Goal: Complete application form

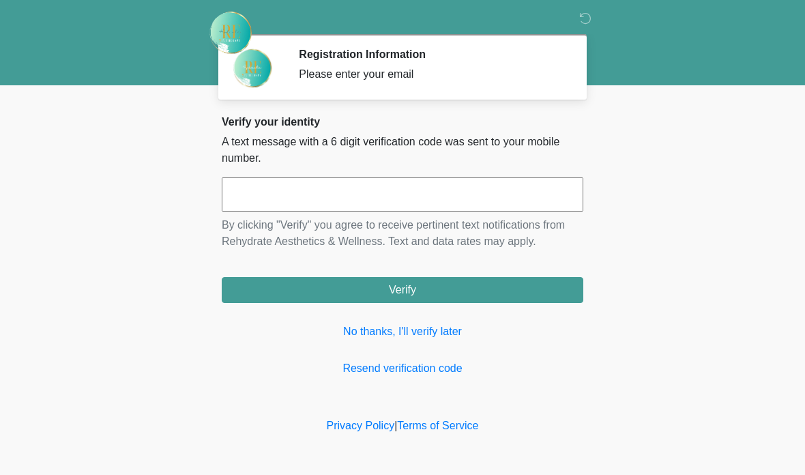
click at [415, 220] on p "By clicking "Verify" you agree to receive pertinent text notifications from Reh…" at bounding box center [402, 233] width 361 height 33
click at [415, 198] on input "text" at bounding box center [402, 194] width 361 height 34
type input "******"
click at [447, 285] on button "Verify" at bounding box center [402, 290] width 361 height 26
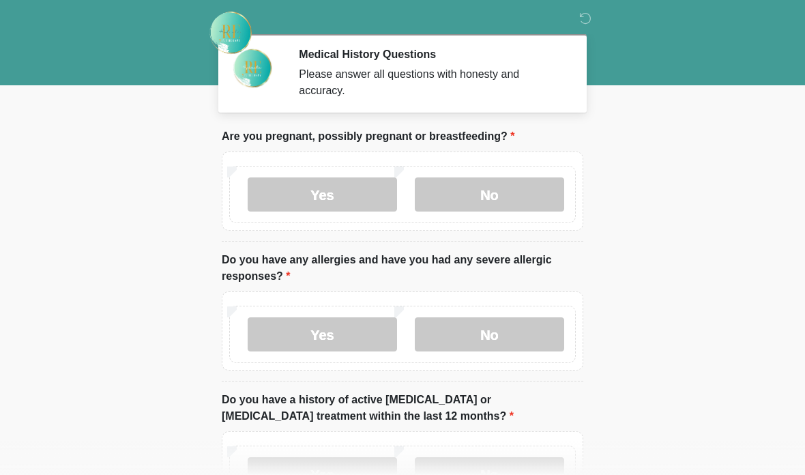
click at [506, 196] on label "No" at bounding box center [489, 194] width 149 height 34
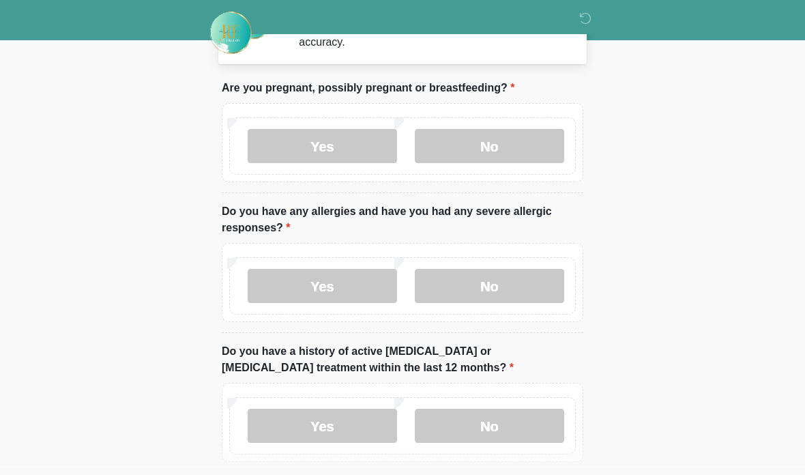
scroll to position [49, 0]
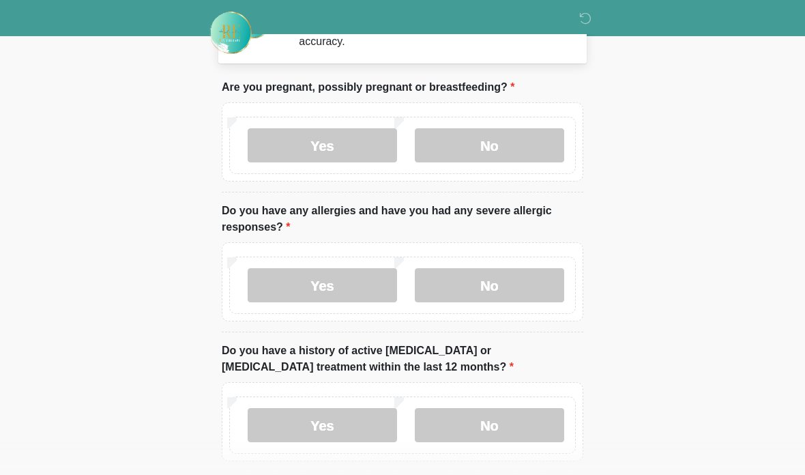
click at [473, 287] on label "No" at bounding box center [489, 285] width 149 height 34
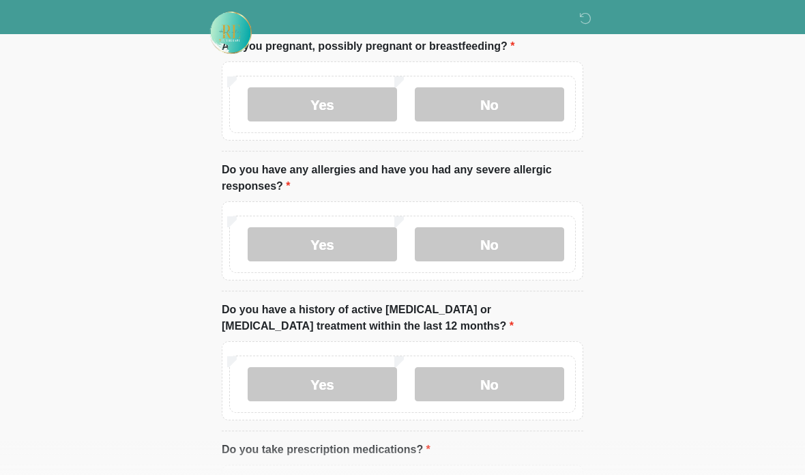
scroll to position [215, 0]
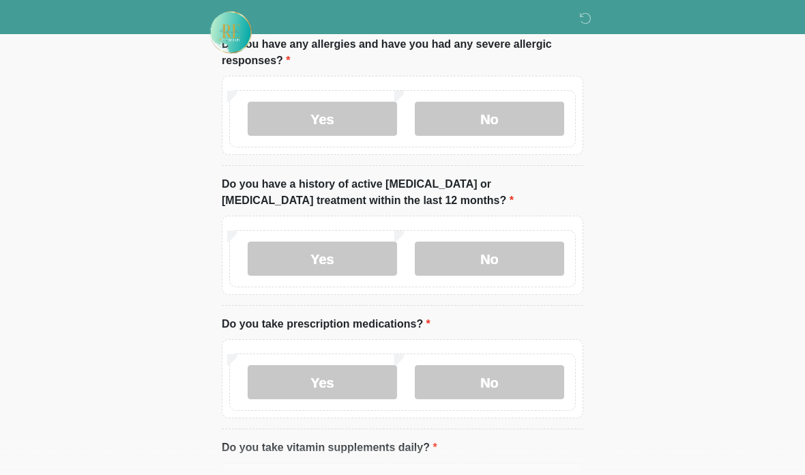
click at [507, 248] on label "No" at bounding box center [489, 259] width 149 height 34
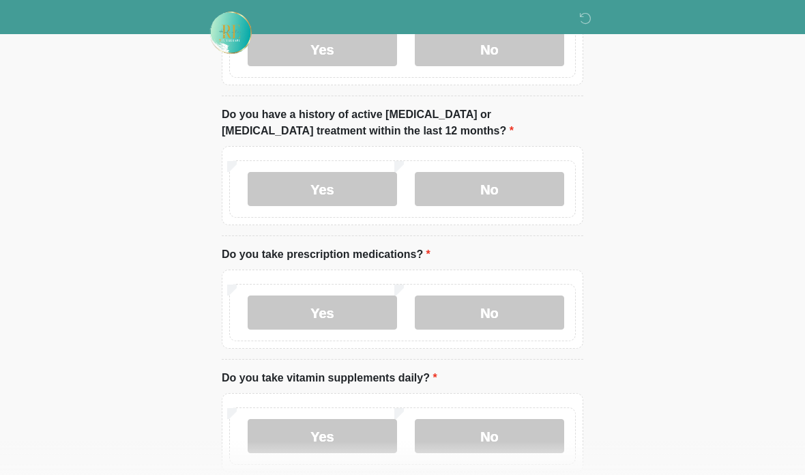
scroll to position [370, 0]
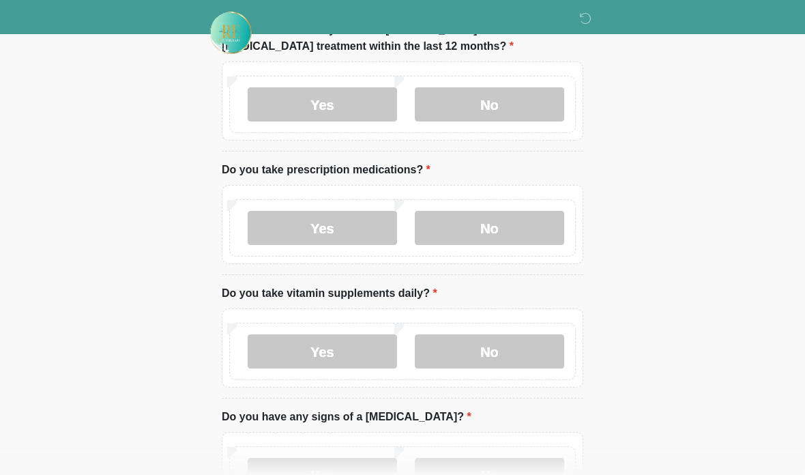
click at [488, 230] on label "No" at bounding box center [489, 228] width 149 height 34
click at [484, 350] on label "No" at bounding box center [489, 351] width 149 height 34
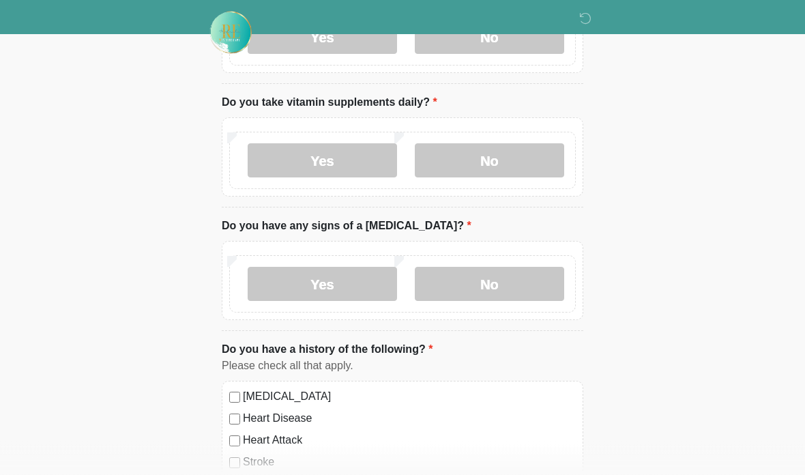
click at [480, 289] on label "No" at bounding box center [489, 284] width 149 height 34
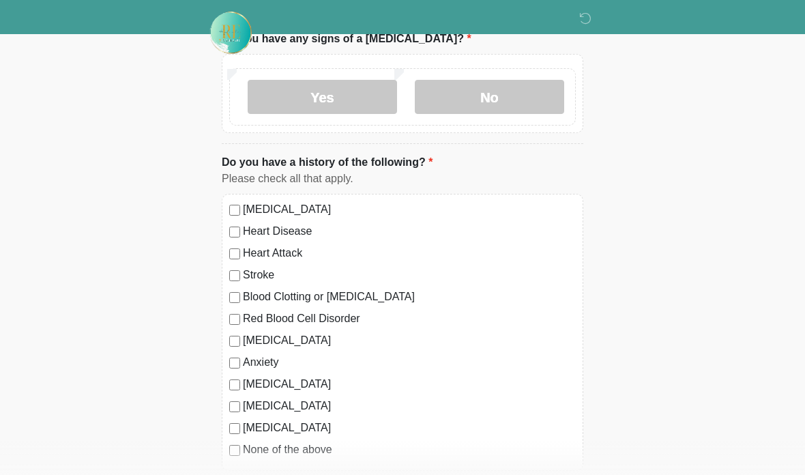
scroll to position [751, 0]
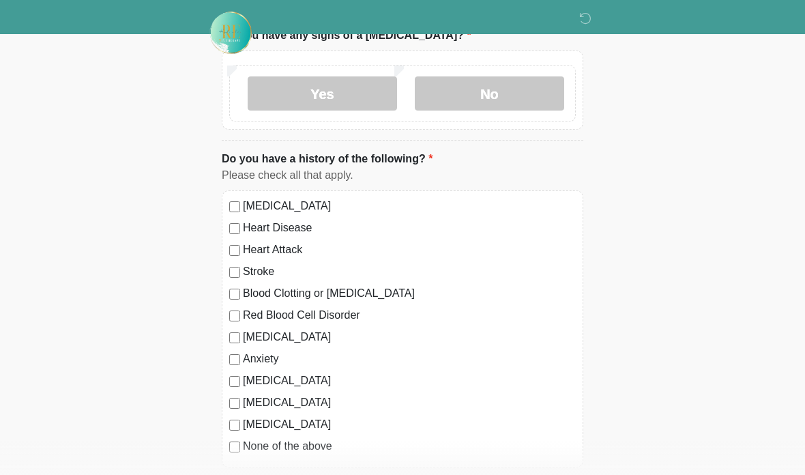
click at [221, 441] on div "This is the beginning of your virtual Good Faith Exam . ﻿﻿﻿﻿﻿﻿﻿﻿ This step is n…" at bounding box center [402, 163] width 382 height 1573
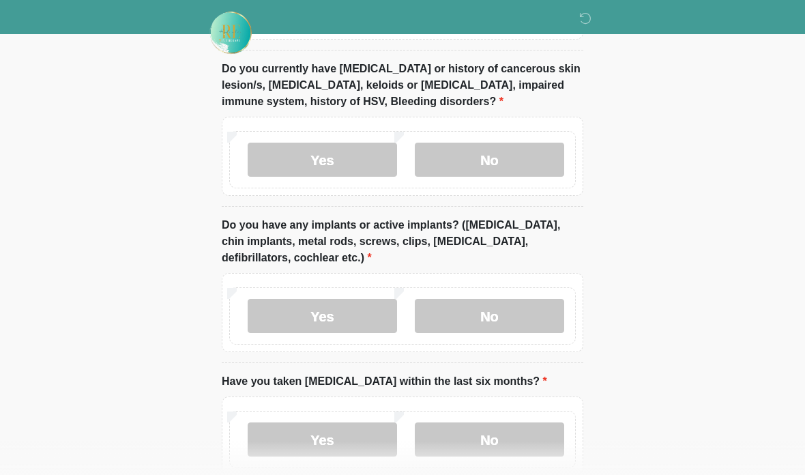
click at [537, 160] on label "No" at bounding box center [489, 160] width 149 height 34
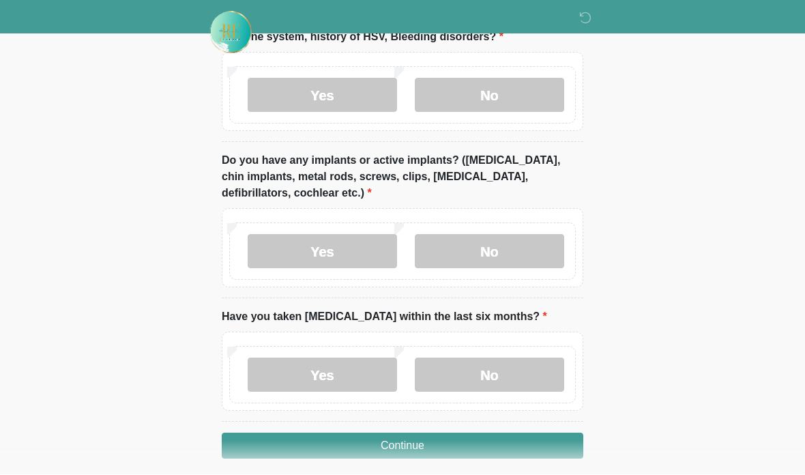
scroll to position [1297, 0]
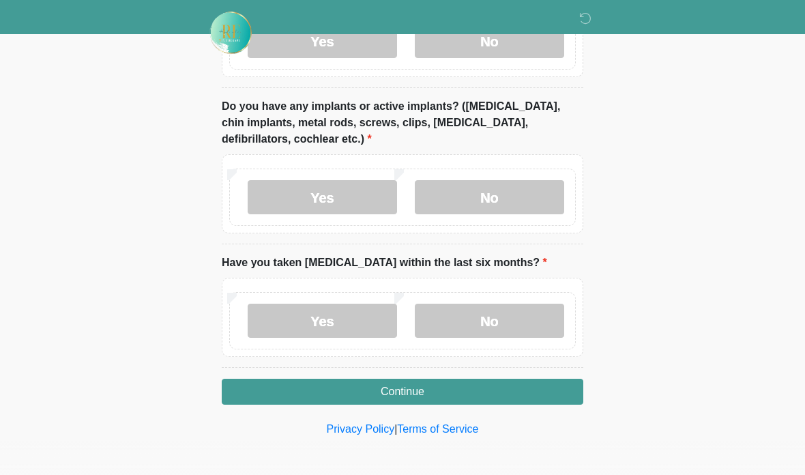
click at [508, 195] on label "No" at bounding box center [489, 197] width 149 height 34
click at [518, 308] on label "No" at bounding box center [489, 321] width 149 height 34
click at [331, 198] on label "Yes" at bounding box center [322, 197] width 149 height 34
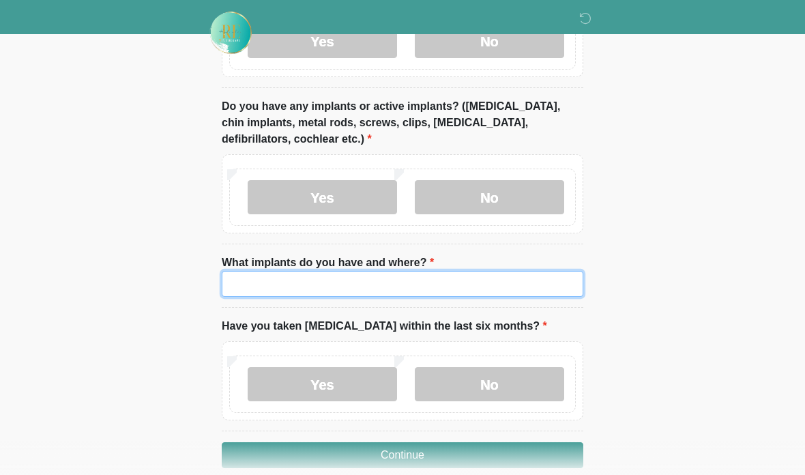
click at [473, 286] on input "What implants do you have and where?" at bounding box center [402, 284] width 361 height 26
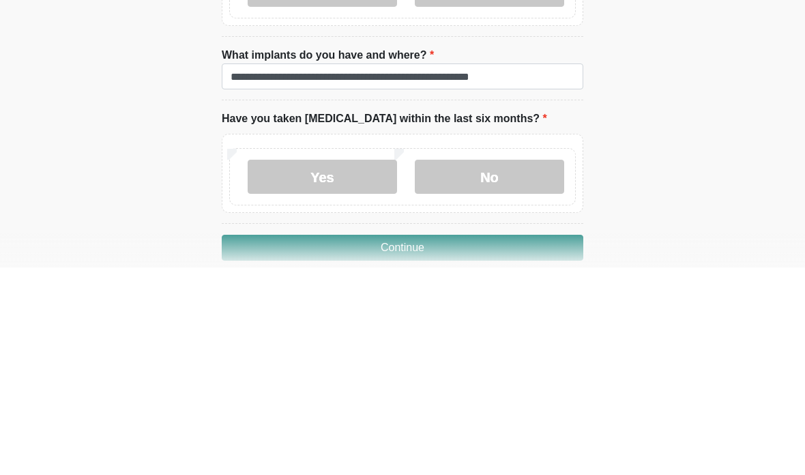
scroll to position [1361, 0]
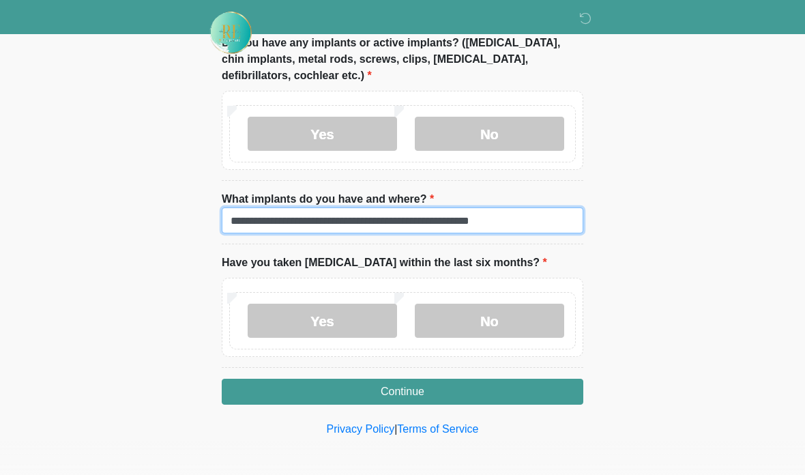
type input "**********"
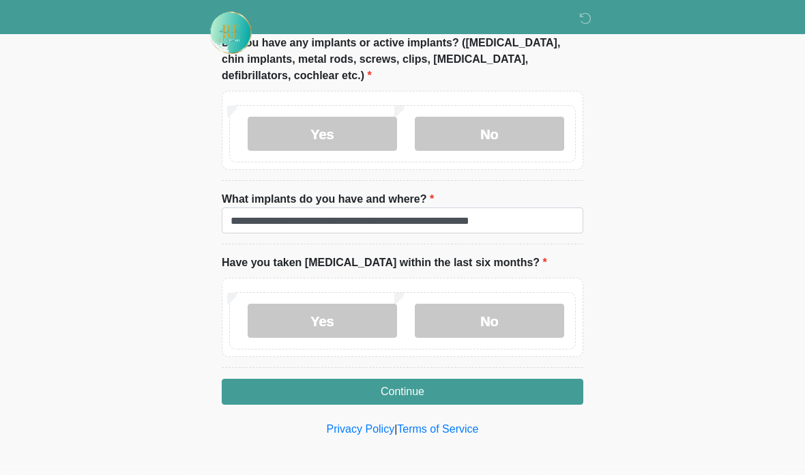
click at [447, 393] on button "Continue" at bounding box center [402, 392] width 361 height 26
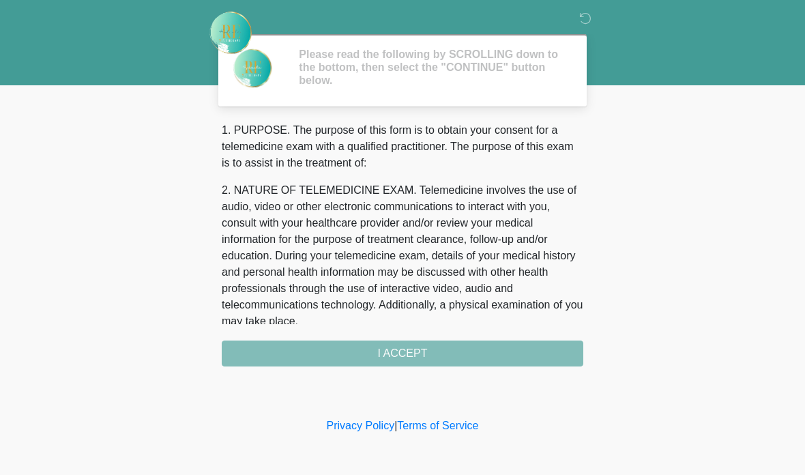
scroll to position [0, 0]
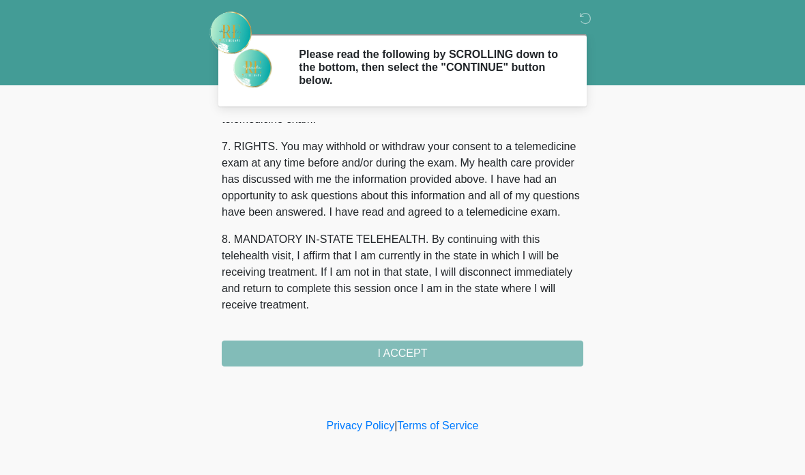
click at [464, 362] on div "1. PURPOSE. The purpose of this form is to obtain your consent for a telemedici…" at bounding box center [402, 244] width 361 height 244
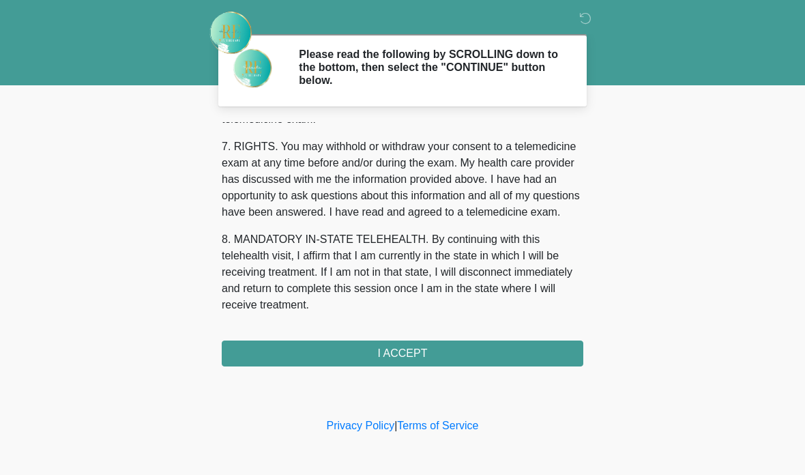
click at [419, 354] on button "I ACCEPT" at bounding box center [402, 353] width 361 height 26
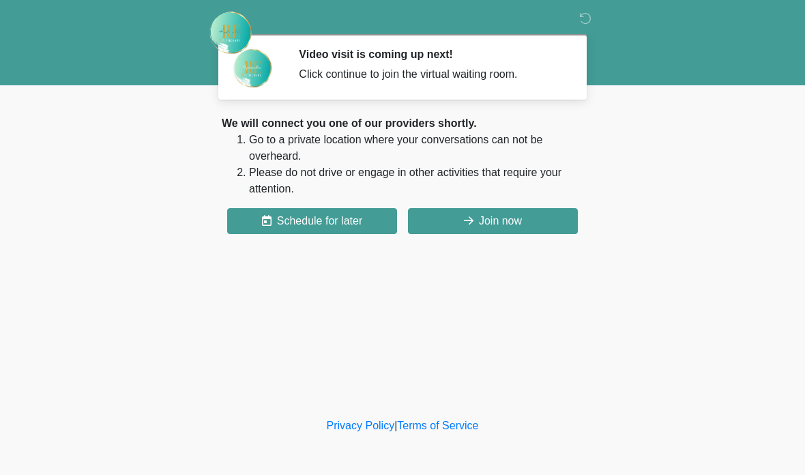
click at [510, 228] on button "Join now" at bounding box center [493, 221] width 170 height 26
